Goal: Communication & Community: Answer question/provide support

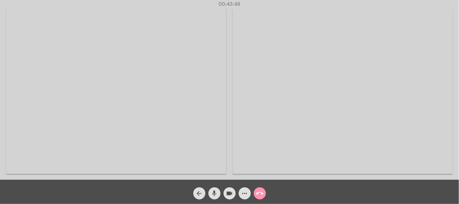
click at [261, 195] on mat-icon "call_end" at bounding box center [259, 193] width 7 height 7
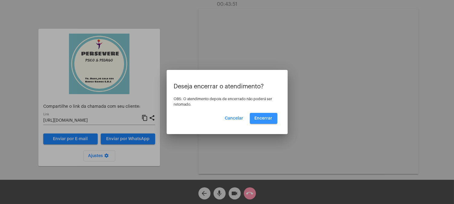
click at [266, 114] on button "Encerrar" at bounding box center [264, 118] width 28 height 11
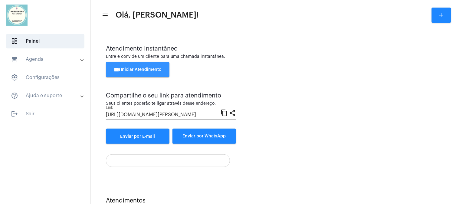
click at [129, 68] on span "videocam Iniciar Atendimento" at bounding box center [138, 69] width 48 height 4
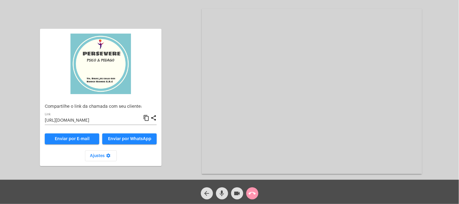
click at [147, 119] on mat-icon "content_copy" at bounding box center [146, 117] width 6 height 7
